Goal: Transaction & Acquisition: Purchase product/service

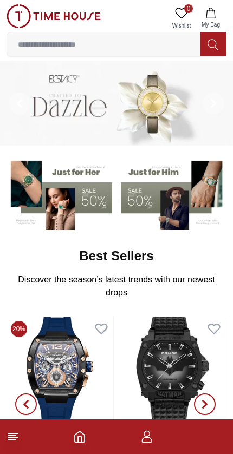
click at [47, 44] on input at bounding box center [103, 45] width 193 height 22
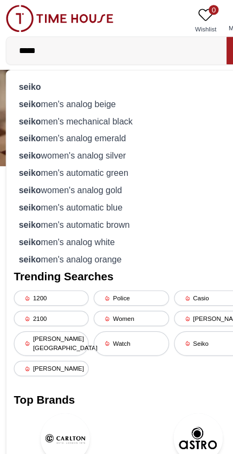
type input "*****"
click at [23, 79] on strong "seiko" at bounding box center [27, 75] width 19 height 9
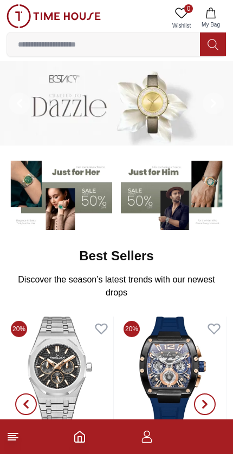
click at [20, 15] on img at bounding box center [53, 16] width 94 height 24
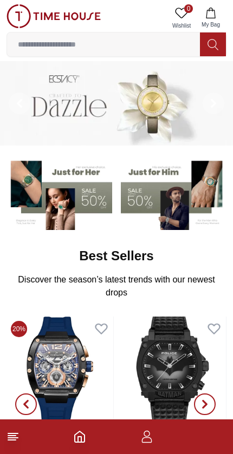
click at [19, 21] on img at bounding box center [53, 16] width 94 height 24
click at [16, 16] on img at bounding box center [53, 16] width 94 height 24
click at [31, 44] on input at bounding box center [103, 45] width 193 height 22
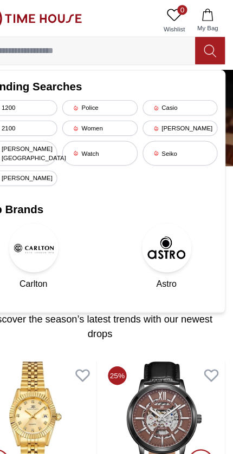
click at [154, 134] on div "Seiko" at bounding box center [187, 134] width 66 height 22
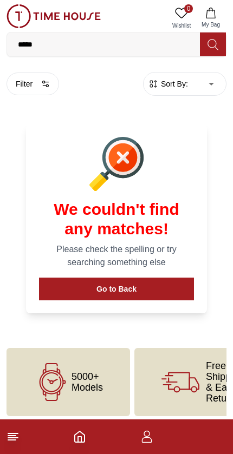
scroll to position [5, 0]
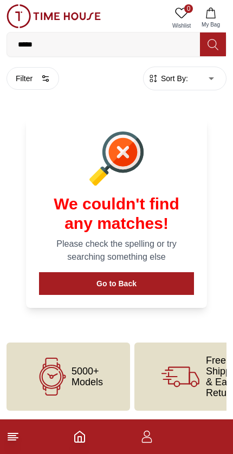
click at [86, 439] on icon "Home" at bounding box center [79, 437] width 13 height 13
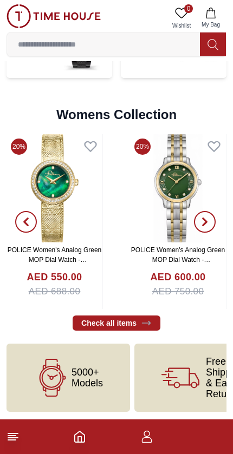
scroll to position [2449, 0]
